Goal: Navigation & Orientation: Understand site structure

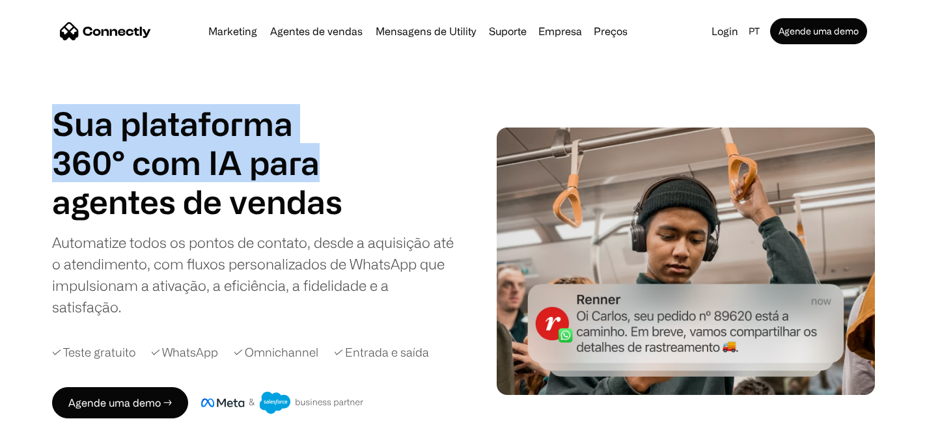
drag, startPoint x: 61, startPoint y: 127, endPoint x: 328, endPoint y: 165, distance: 269.0
click at [327, 165] on h1 "Sua plataforma 360° com IA para" at bounding box center [202, 143] width 300 height 78
copy h1 "Sua plataforma 360° com IA para"
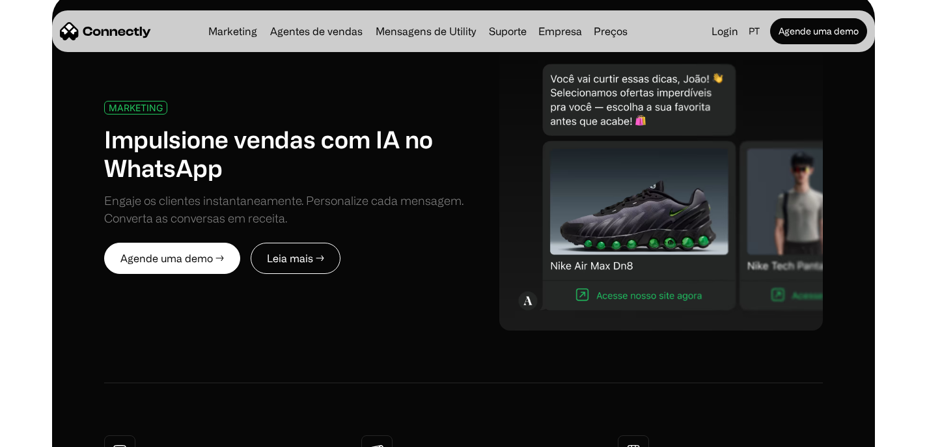
scroll to position [639, 0]
click at [142, 110] on div "MARKETING" at bounding box center [136, 108] width 54 height 10
click at [229, 36] on div "Marketing Agentes de vendas Mensagens de Utility Suporte Empresa Sobre nós Carr…" at bounding box center [418, 31] width 430 height 18
click at [231, 33] on link "Marketing" at bounding box center [232, 31] width 59 height 10
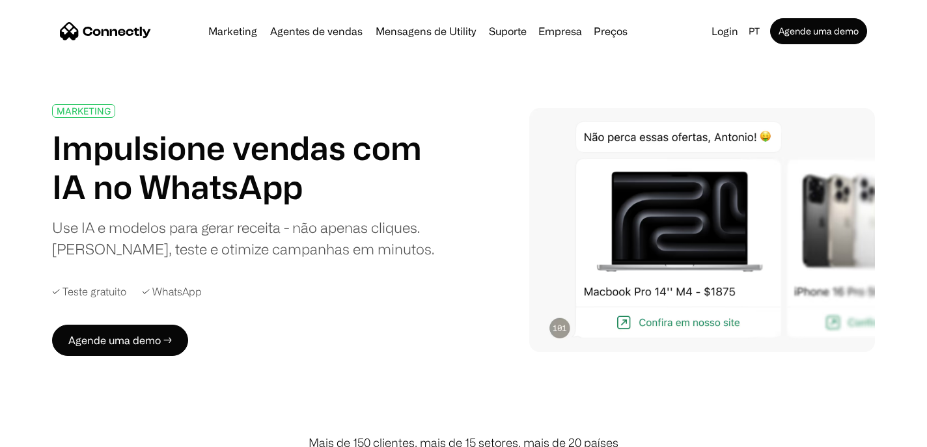
click at [193, 146] on h1 "Impulsione vendas com IA no WhatsApp" at bounding box center [253, 167] width 402 height 78
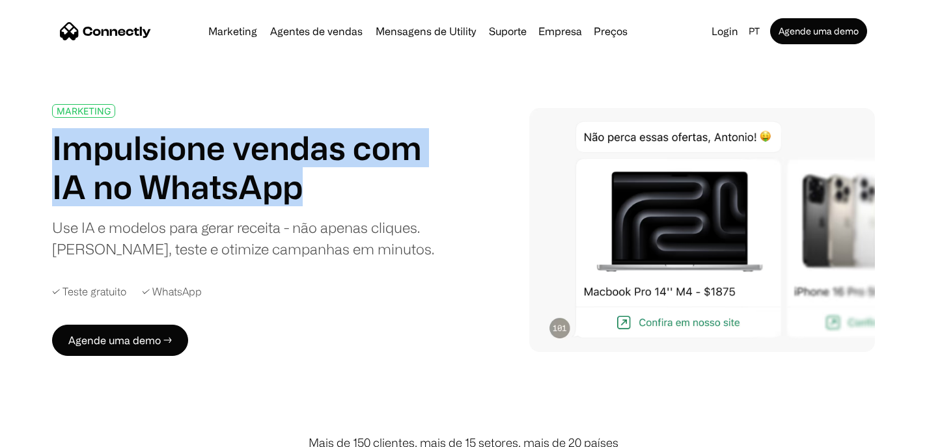
drag, startPoint x: 306, startPoint y: 193, endPoint x: 57, endPoint y: 155, distance: 252.2
click at [56, 155] on h1 "Impulsione vendas com IA no WhatsApp" at bounding box center [253, 167] width 402 height 78
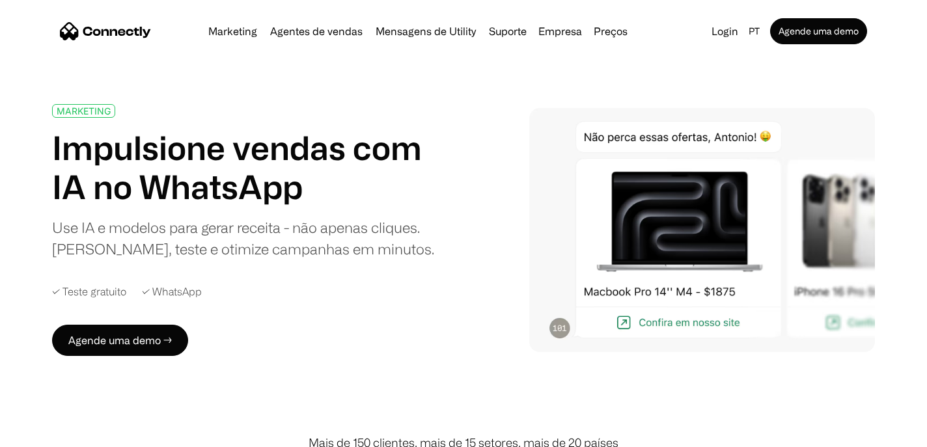
drag, startPoint x: 262, startPoint y: 179, endPoint x: 288, endPoint y: 185, distance: 26.1
click at [263, 180] on h1 "Impulsione vendas com IA no WhatsApp" at bounding box center [253, 167] width 402 height 78
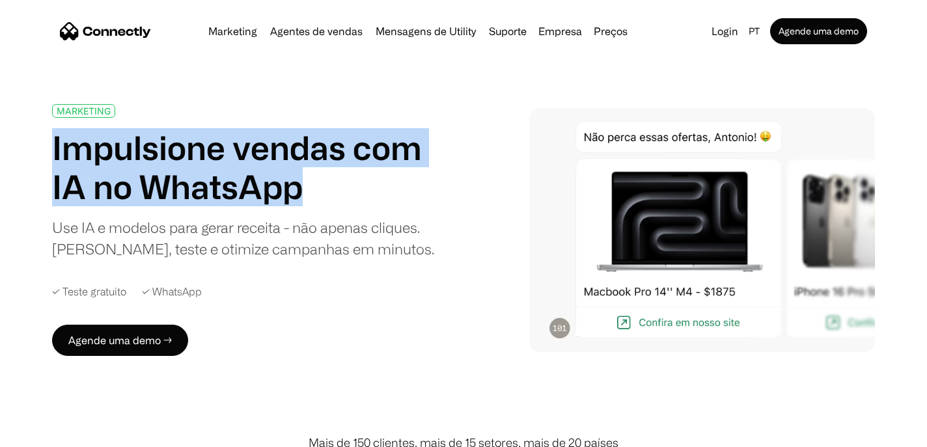
drag, startPoint x: 55, startPoint y: 150, endPoint x: 298, endPoint y: 199, distance: 247.8
click at [298, 199] on h1 "Impulsione vendas com IA no WhatsApp" at bounding box center [253, 167] width 402 height 78
copy h1 "Impulsione vendas com IA no WhatsApp"
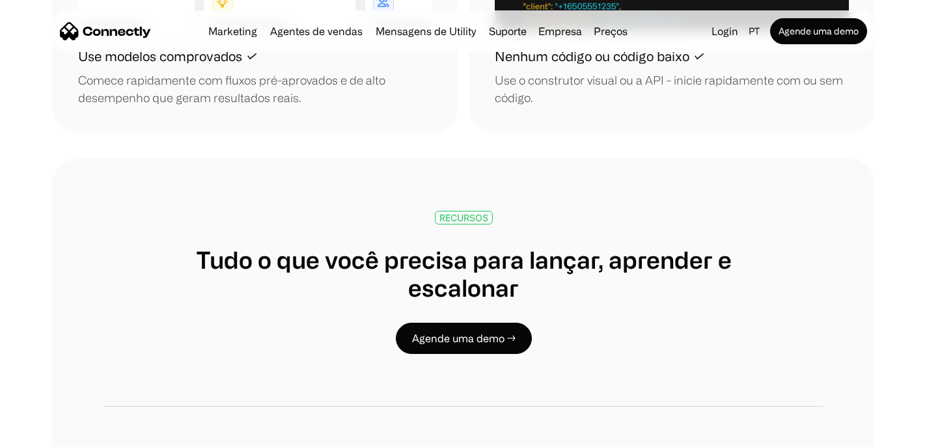
scroll to position [1997, 0]
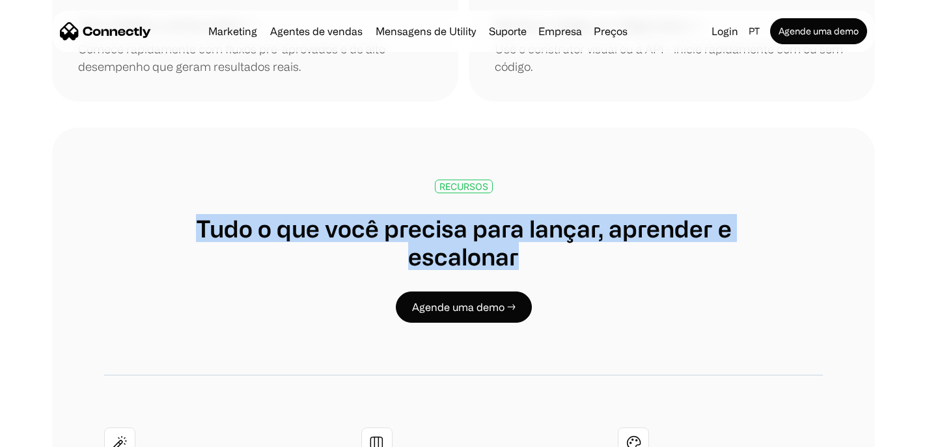
drag, startPoint x: 201, startPoint y: 211, endPoint x: 527, endPoint y: 230, distance: 326.7
click at [527, 230] on h1 "Tudo o que você precisa para lançar, aprender e escalonar" at bounding box center [463, 242] width 647 height 56
copy h1 "Tudo o que você precisa para lançar, aprender e escalonar"
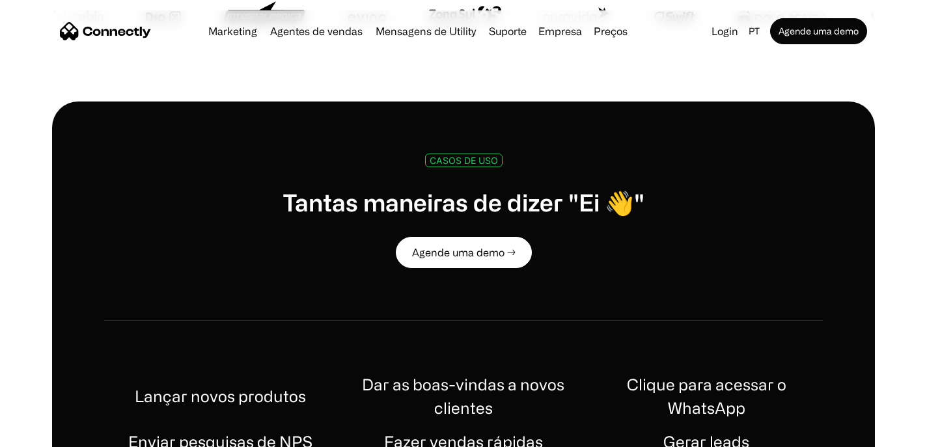
scroll to position [468, 0]
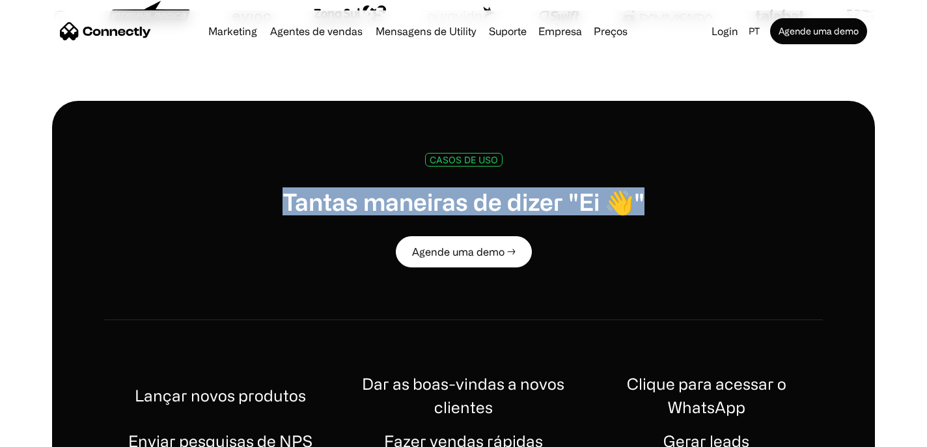
drag, startPoint x: 288, startPoint y: 196, endPoint x: 651, endPoint y: 208, distance: 362.8
click at [651, 208] on div "CASOS DE USO Tantas maneiras de dizer "Ei 👋" Agende uma demo →" at bounding box center [463, 210] width 647 height 115
copy h1 "Tantas maneiras de dizer "Ei 👋""
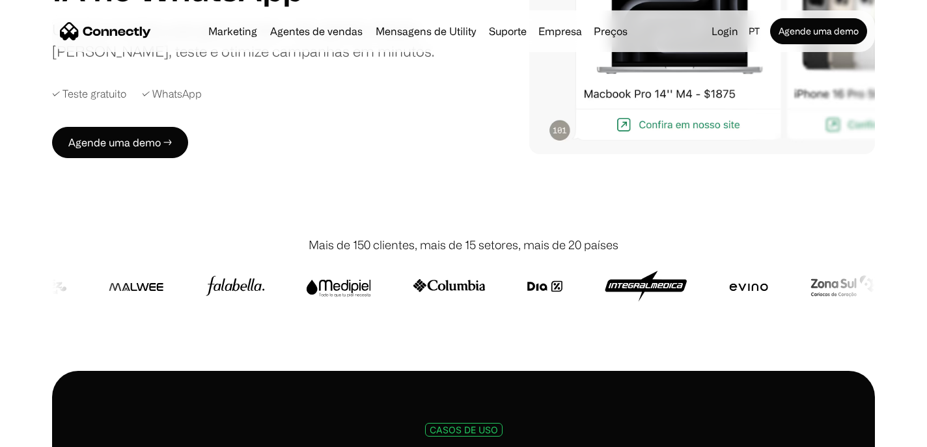
scroll to position [0, 0]
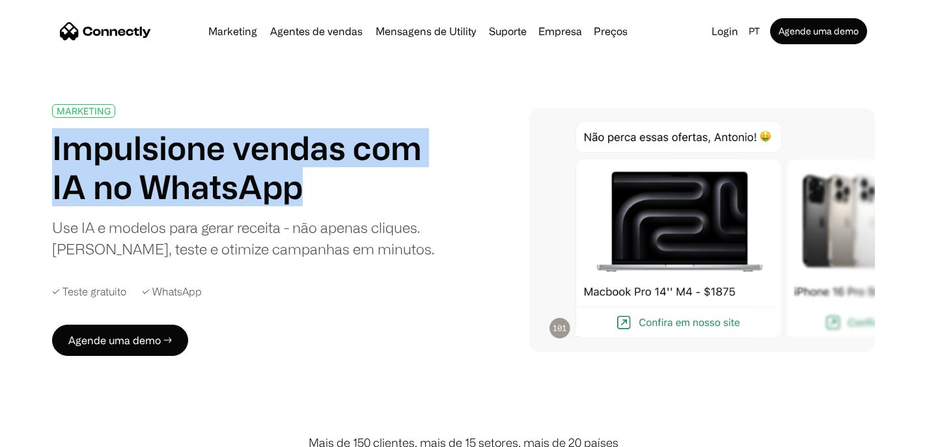
drag, startPoint x: 305, startPoint y: 188, endPoint x: -4, endPoint y: 150, distance: 311.6
click at [0, 150] on html "Marketing Agentes de vendas Mensagens de Utility Suporte Empresa Sobre nós Carr…" at bounding box center [463, 223] width 927 height 447
copy h1 "Impulsione vendas com IA no WhatsApp"
click at [571, 256] on img at bounding box center [702, 230] width 346 height 244
click at [462, 31] on link "Mensagens de Utility" at bounding box center [425, 31] width 111 height 10
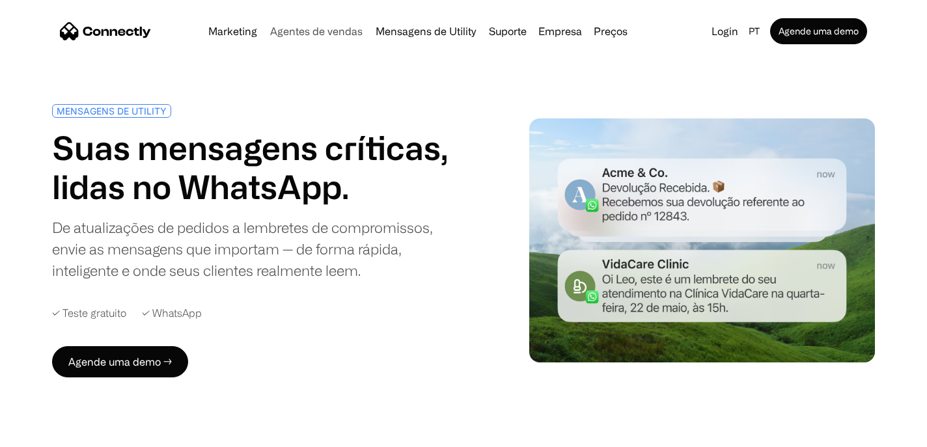
click at [336, 26] on link "Agentes de vendas" at bounding box center [316, 31] width 103 height 10
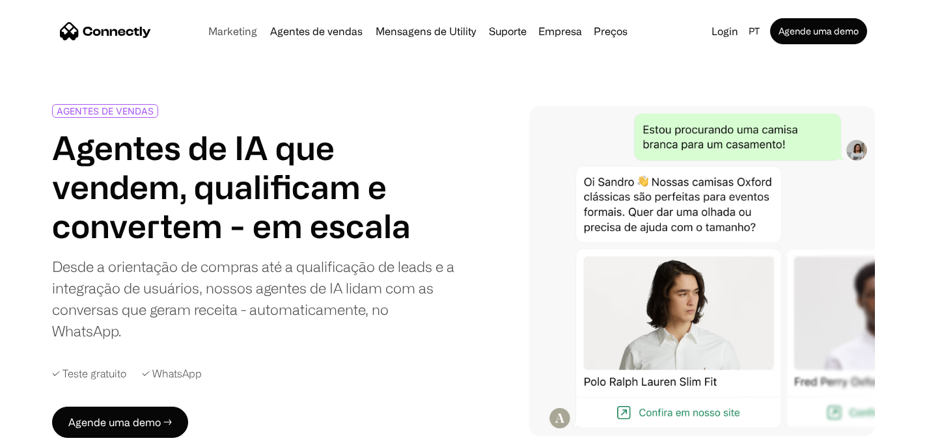
click at [230, 31] on link "Marketing" at bounding box center [232, 31] width 59 height 10
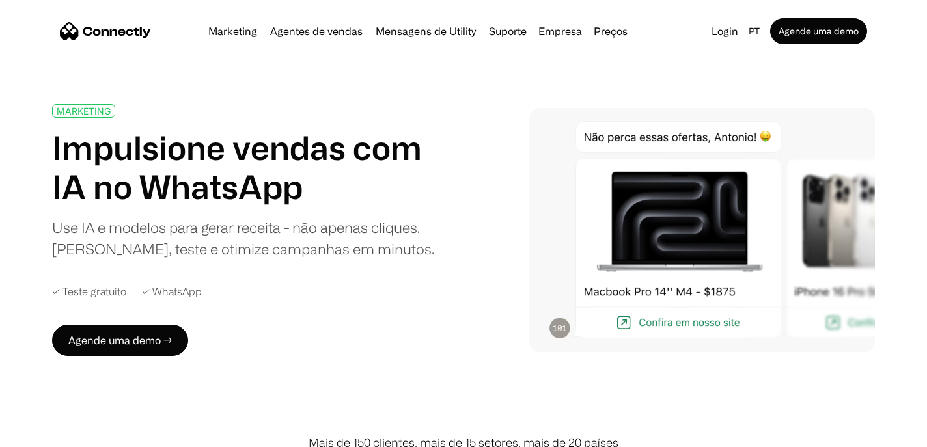
click at [312, 248] on div "Use IA e modelos para gerar receita - não apenas cliques. [PERSON_NAME], teste …" at bounding box center [253, 238] width 402 height 43
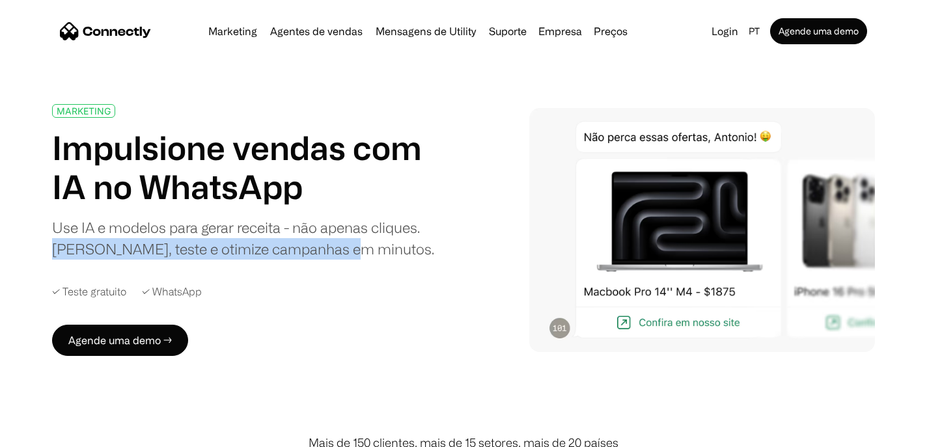
drag, startPoint x: 54, startPoint y: 250, endPoint x: 342, endPoint y: 250, distance: 287.8
click at [342, 250] on div "Use IA e modelos para gerar receita - não apenas cliques. [PERSON_NAME], teste …" at bounding box center [253, 238] width 402 height 43
copy div "Crie, teste e otimize campanhas em minutos"
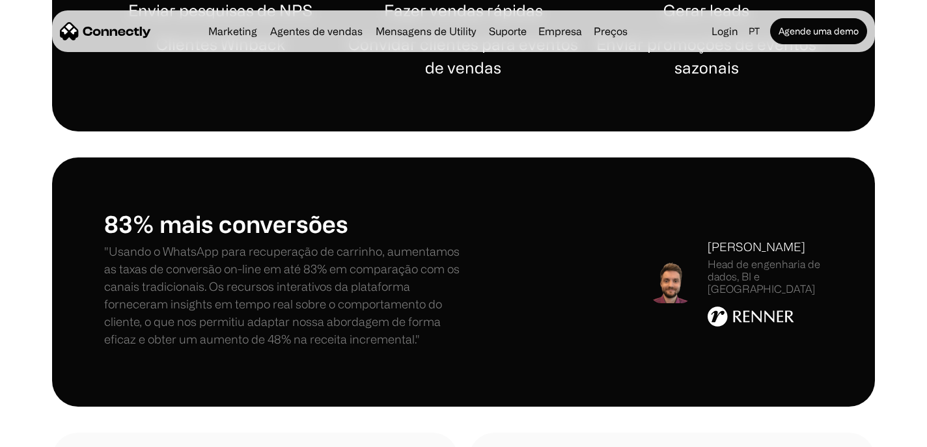
scroll to position [956, 0]
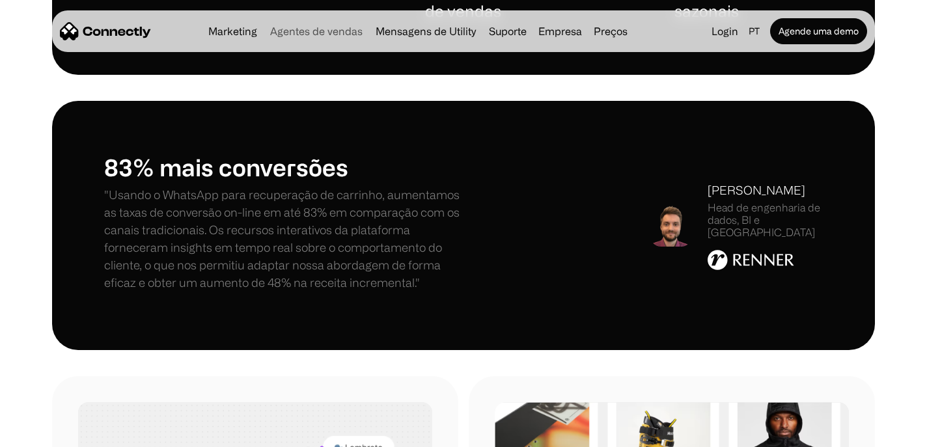
click at [310, 36] on link "Agentes de vendas" at bounding box center [316, 31] width 103 height 10
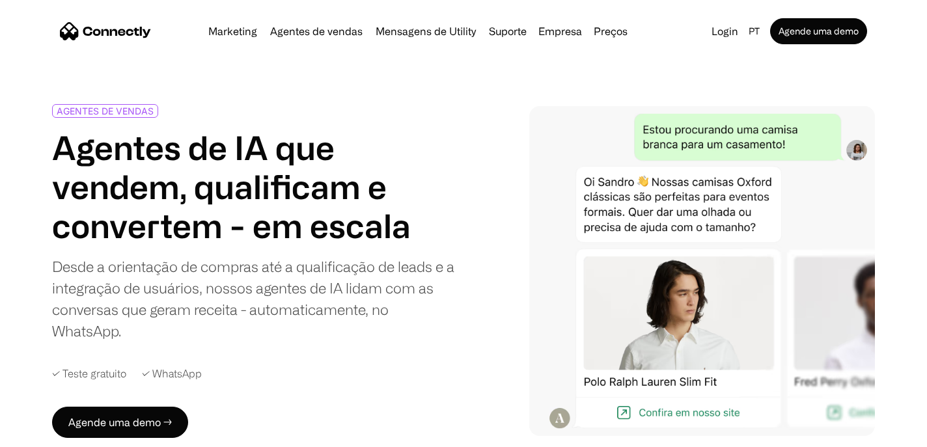
click at [109, 27] on img "home" at bounding box center [105, 31] width 91 height 18
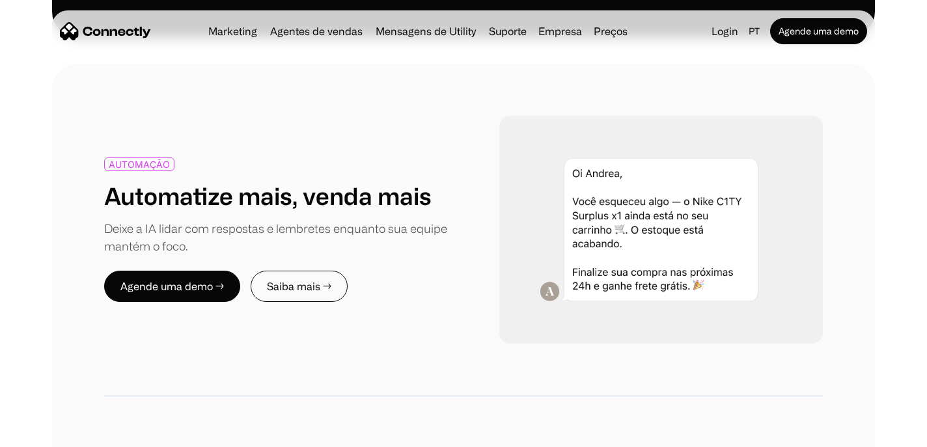
scroll to position [1427, 0]
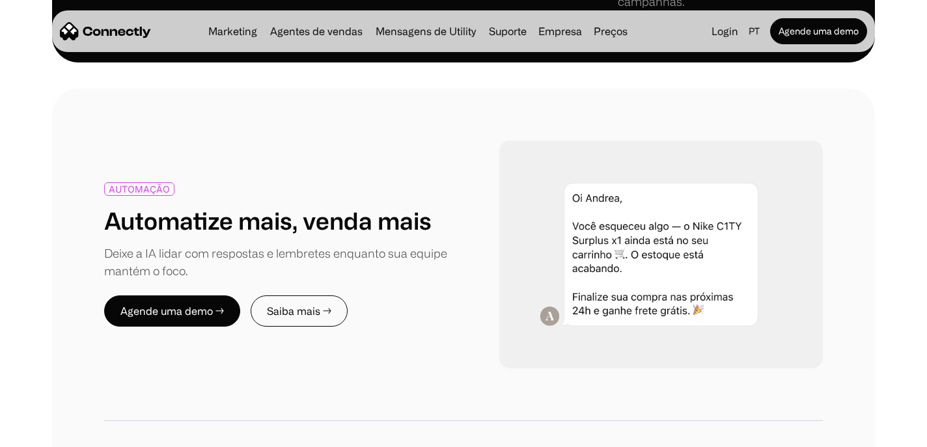
drag, startPoint x: 242, startPoint y: 191, endPoint x: 234, endPoint y: 202, distance: 14.5
click at [243, 206] on h1 "Automatize mais, venda mais" at bounding box center [268, 220] width 328 height 28
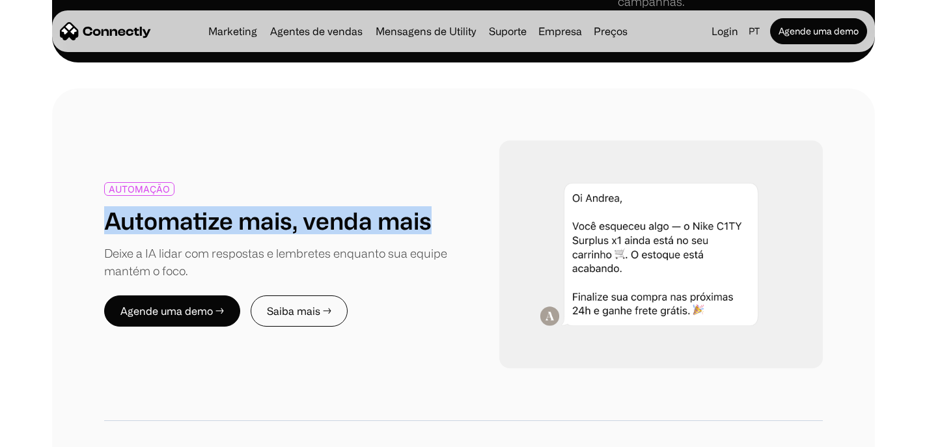
drag, startPoint x: 104, startPoint y: 203, endPoint x: 432, endPoint y: 211, distance: 328.2
click at [432, 211] on div "AUTOMAÇÃO Automatize mais, venda mais Deixe a IA lidar com respostas e lembrete…" at bounding box center [283, 231] width 359 height 98
copy h1 "Automatize mais, venda mais"
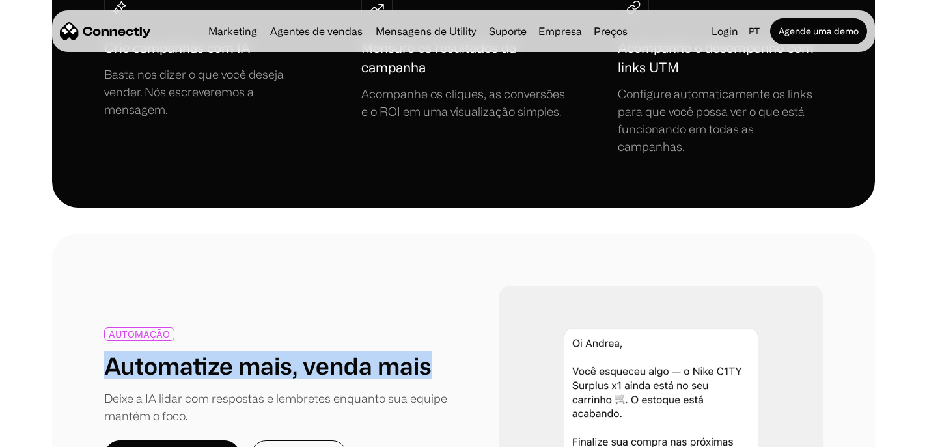
scroll to position [1299, 0]
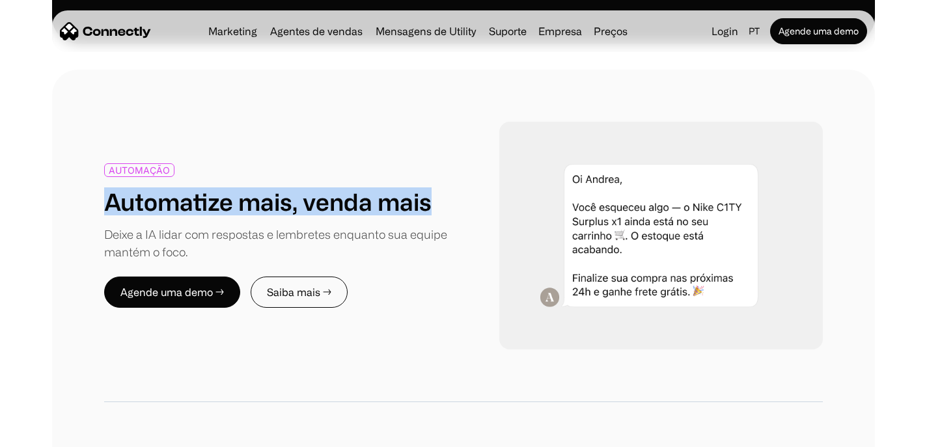
click at [662, 266] on img at bounding box center [661, 236] width 324 height 229
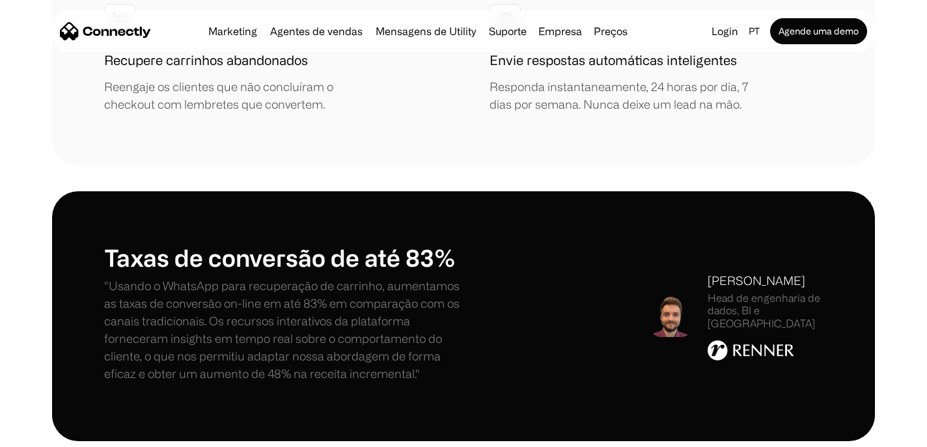
scroll to position [1900, 0]
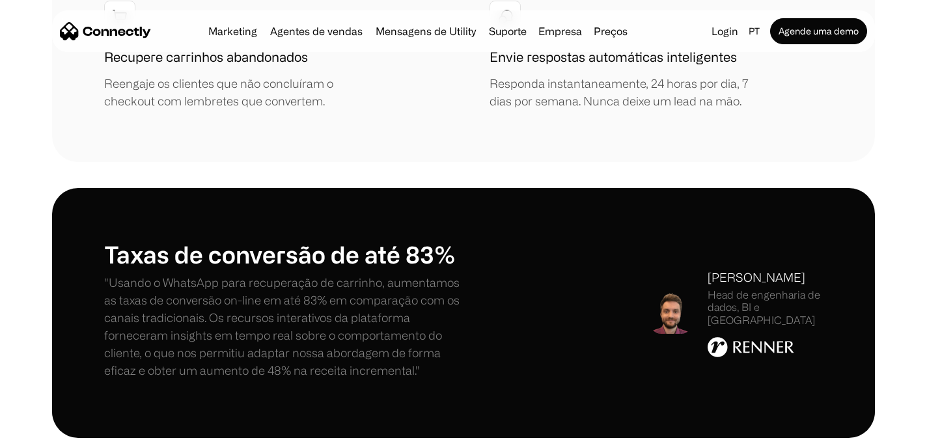
click at [247, 240] on h1 "Taxas de conversão de até 83%" at bounding box center [283, 254] width 359 height 28
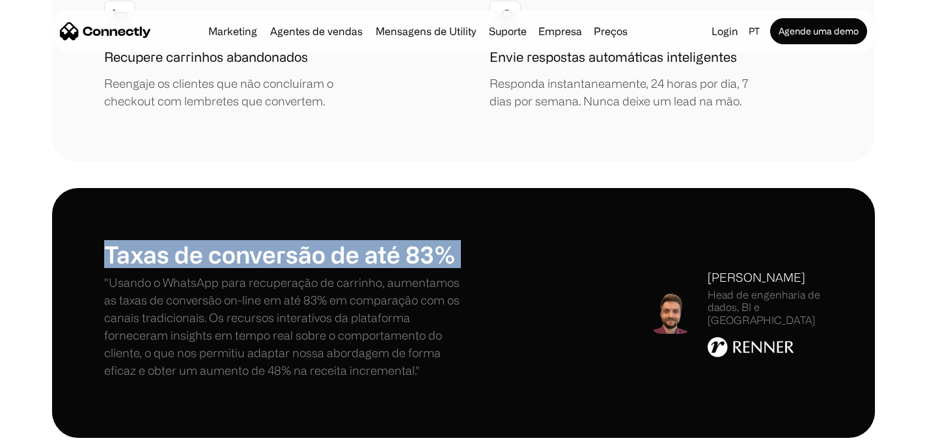
click at [247, 240] on h1 "Taxas de conversão de até 83%" at bounding box center [283, 254] width 359 height 28
copy h1 "Taxas de conversão de até 83%"
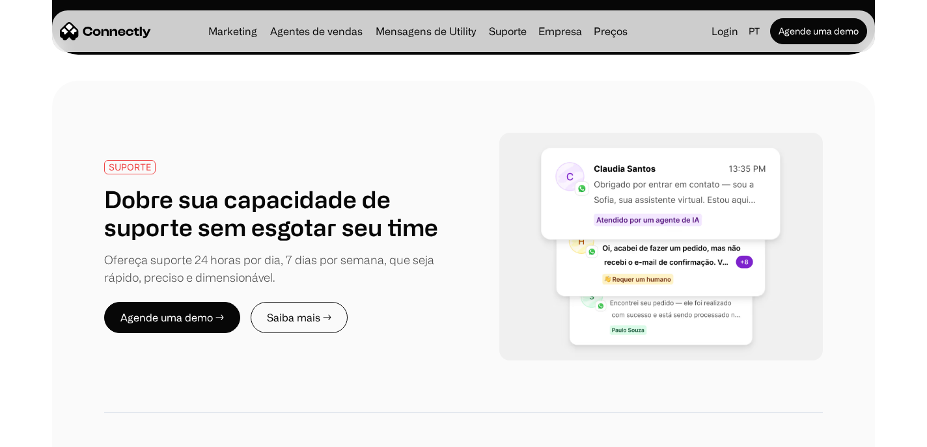
scroll to position [2231, 0]
